Goal: Task Accomplishment & Management: Use online tool/utility

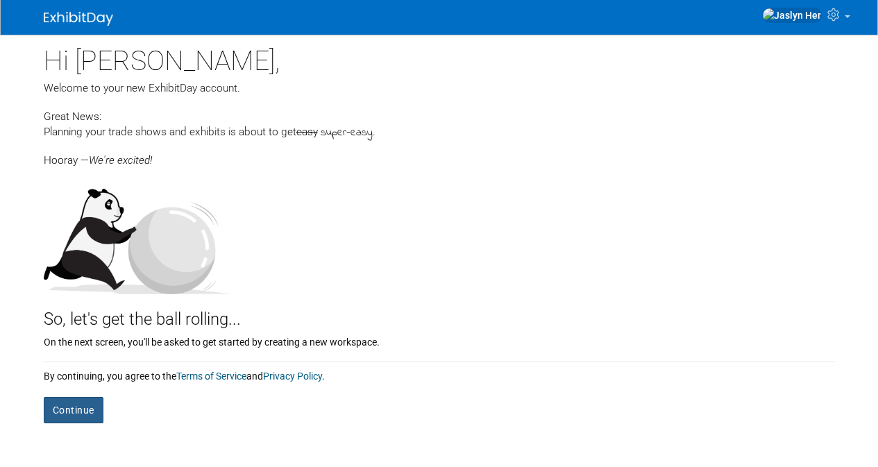
click at [84, 406] on button "Continue" at bounding box center [74, 410] width 60 height 26
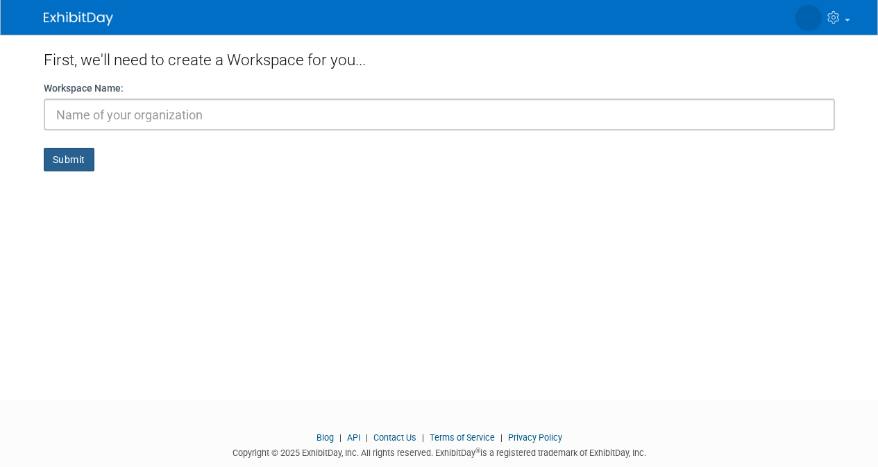
click at [73, 151] on button "Submit" at bounding box center [69, 160] width 51 height 24
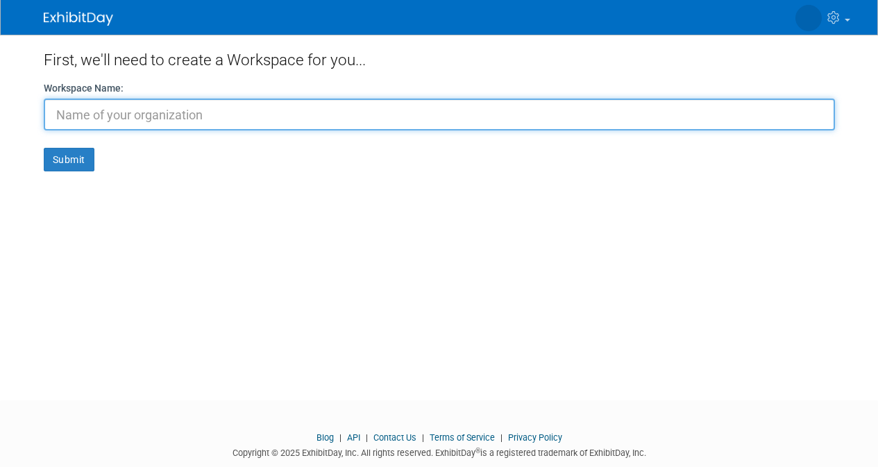
click at [148, 126] on input "text" at bounding box center [439, 115] width 791 height 32
type input "R"
type input "Medical Robotics"
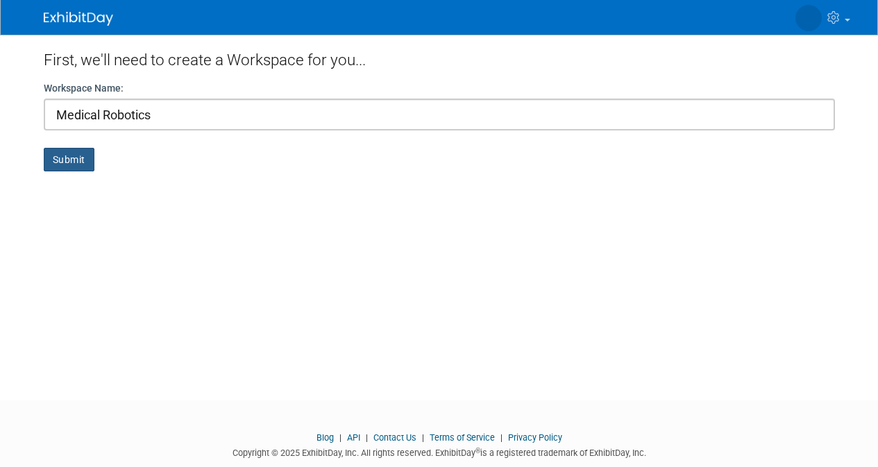
click at [73, 149] on button "Submit" at bounding box center [69, 160] width 51 height 24
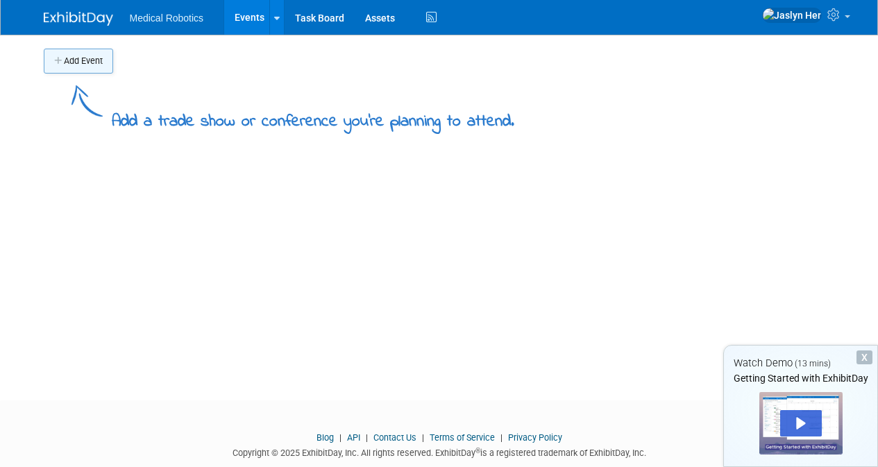
click at [68, 65] on button "Add Event" at bounding box center [78, 61] width 69 height 25
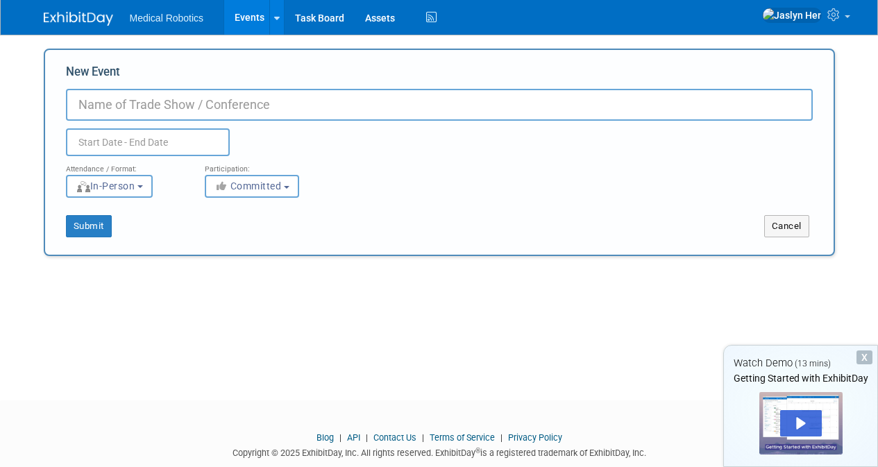
click at [344, 270] on div "Add Event Add a trade show or conference you're planning to attend. New Event D…" at bounding box center [439, 205] width 812 height 341
click at [835, 31] on link at bounding box center [804, 17] width 101 height 35
